Goal: Navigation & Orientation: Find specific page/section

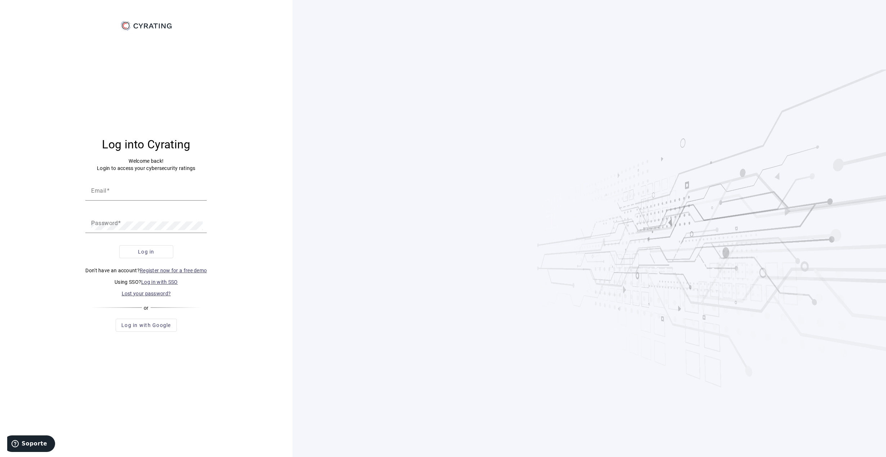
click at [150, 281] on link "Log in with SSO" at bounding box center [159, 282] width 37 height 6
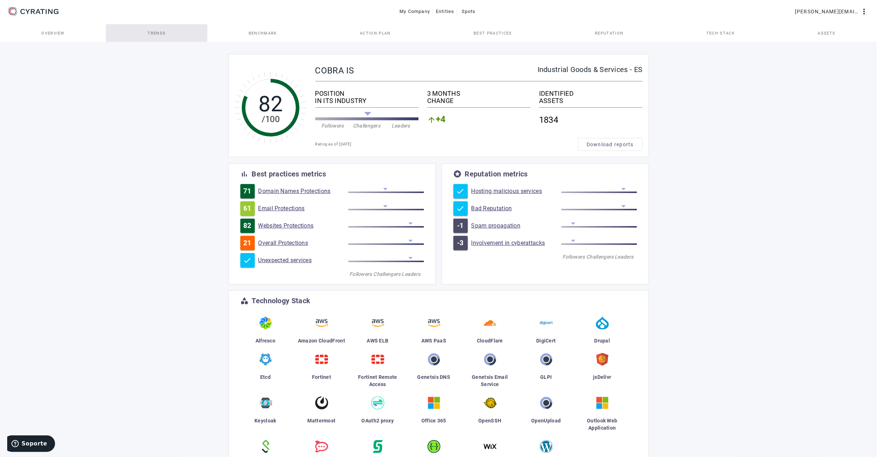
click at [161, 36] on span "Trends" at bounding box center [157, 32] width 18 height 17
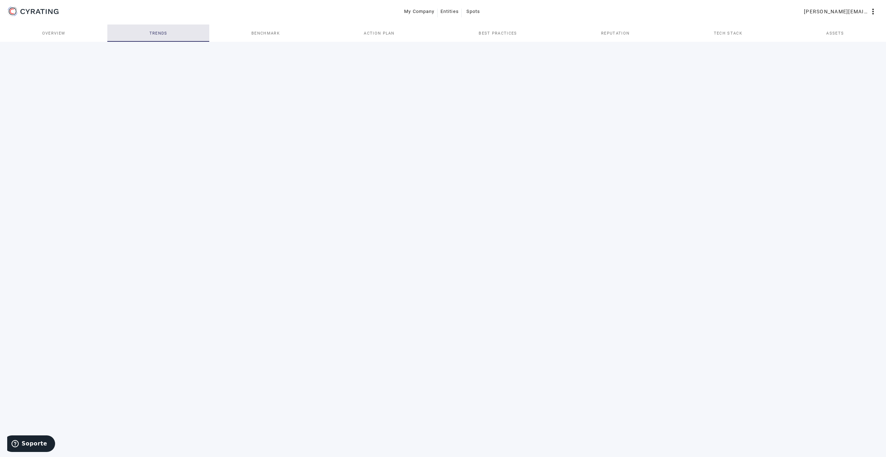
click at [159, 34] on span "Trends" at bounding box center [158, 33] width 18 height 4
